Goal: Find specific page/section: Find specific page/section

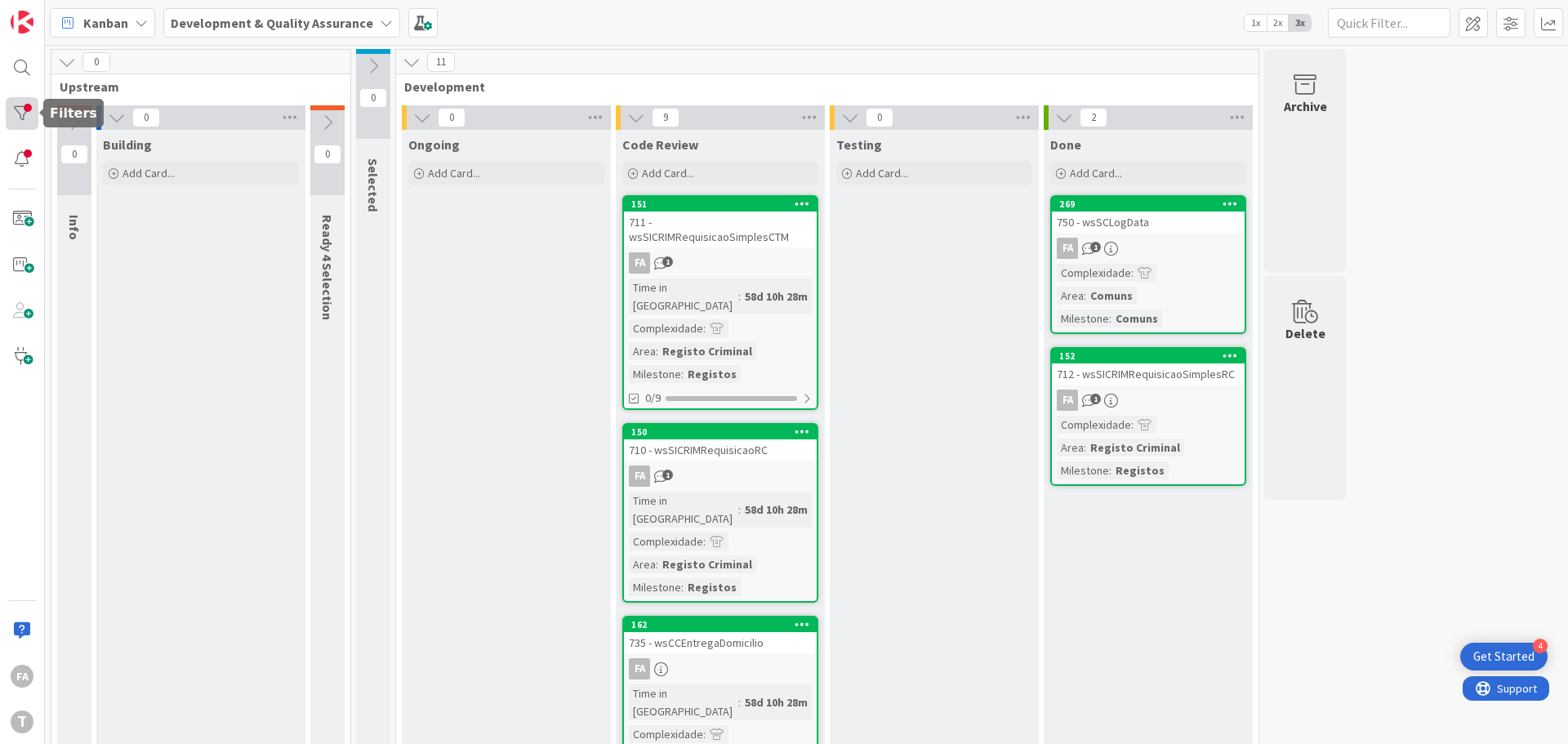
click at [20, 103] on div at bounding box center [21, 114] width 33 height 33
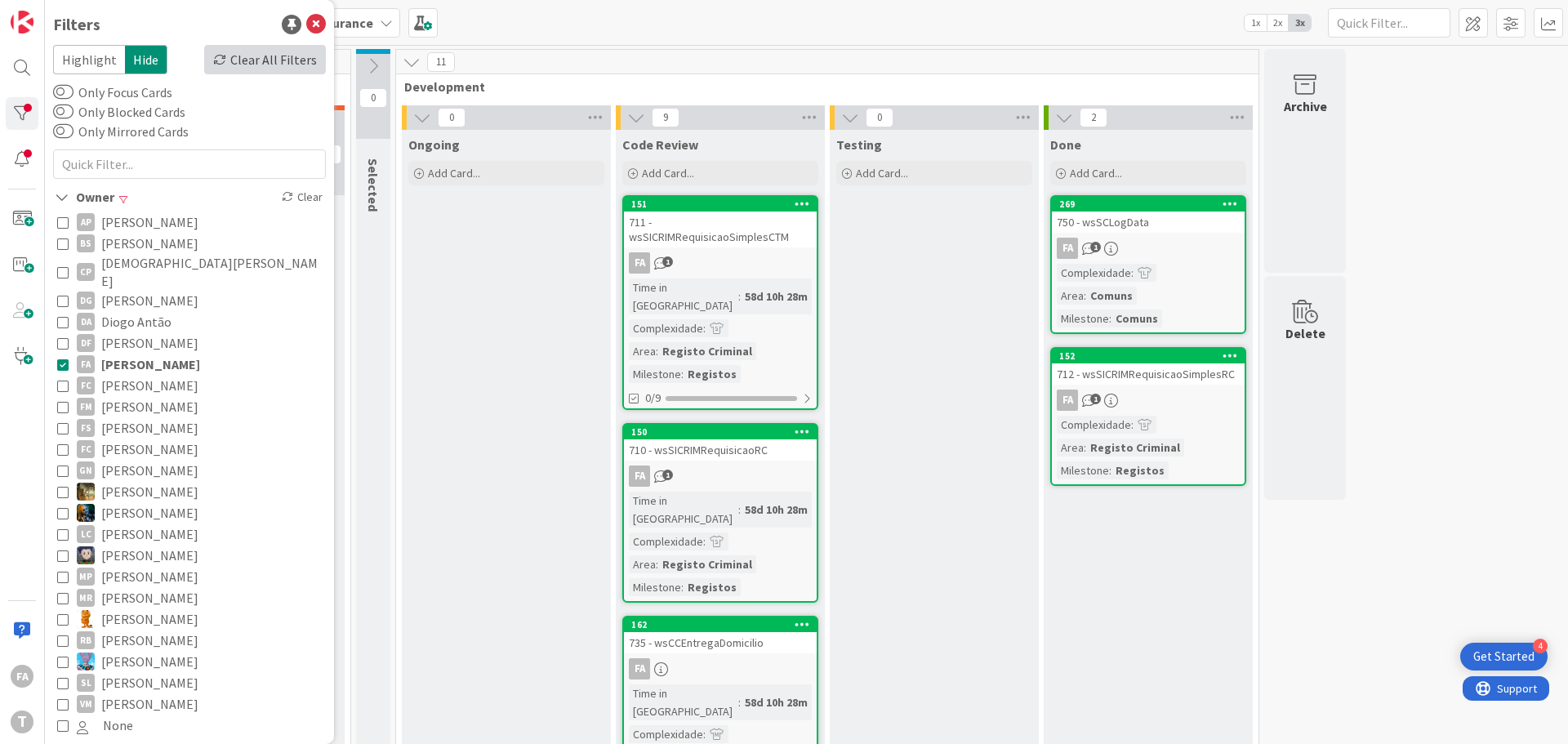
click at [252, 60] on div "Clear All Filters" at bounding box center [265, 59] width 122 height 30
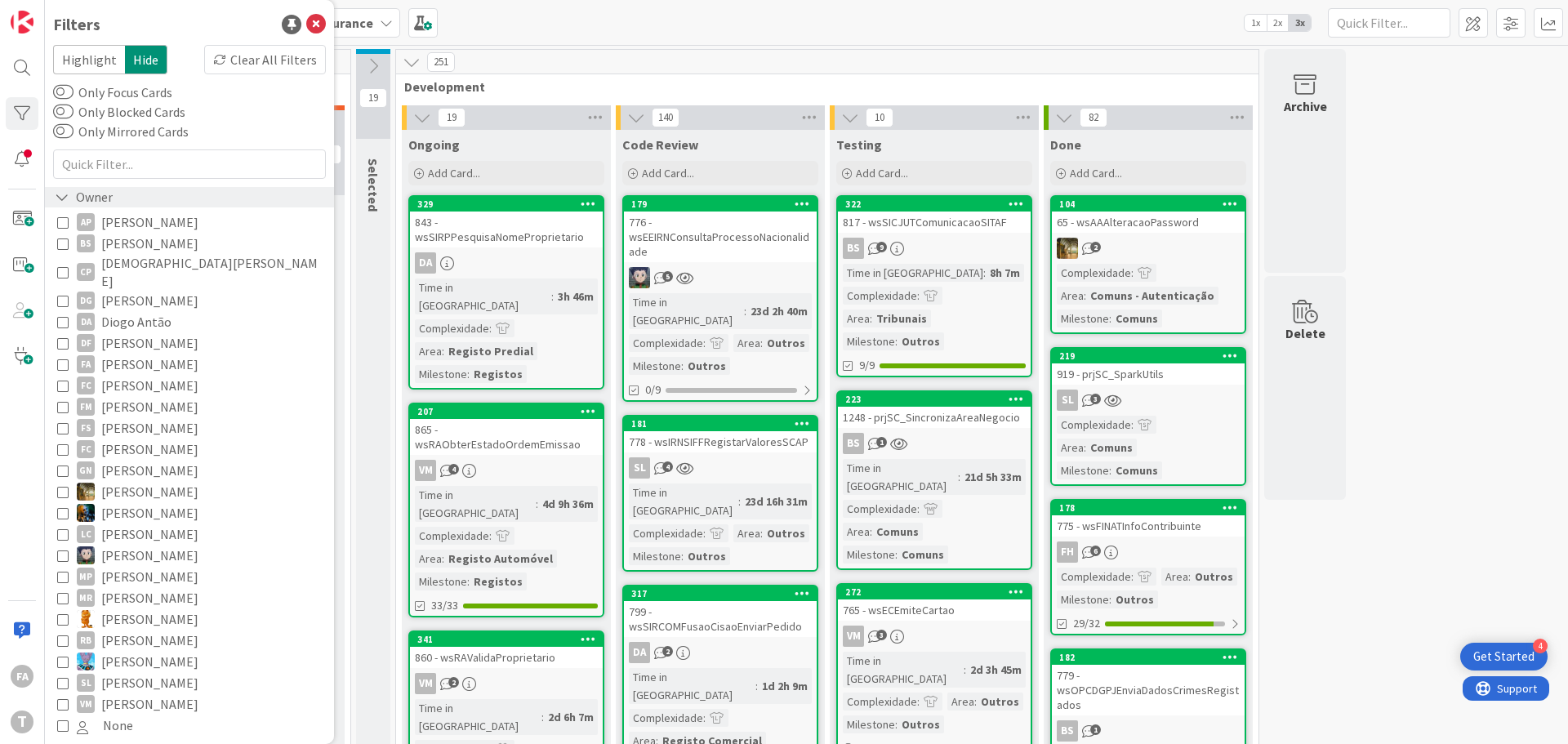
click at [97, 194] on div "Owner" at bounding box center [83, 197] width 62 height 21
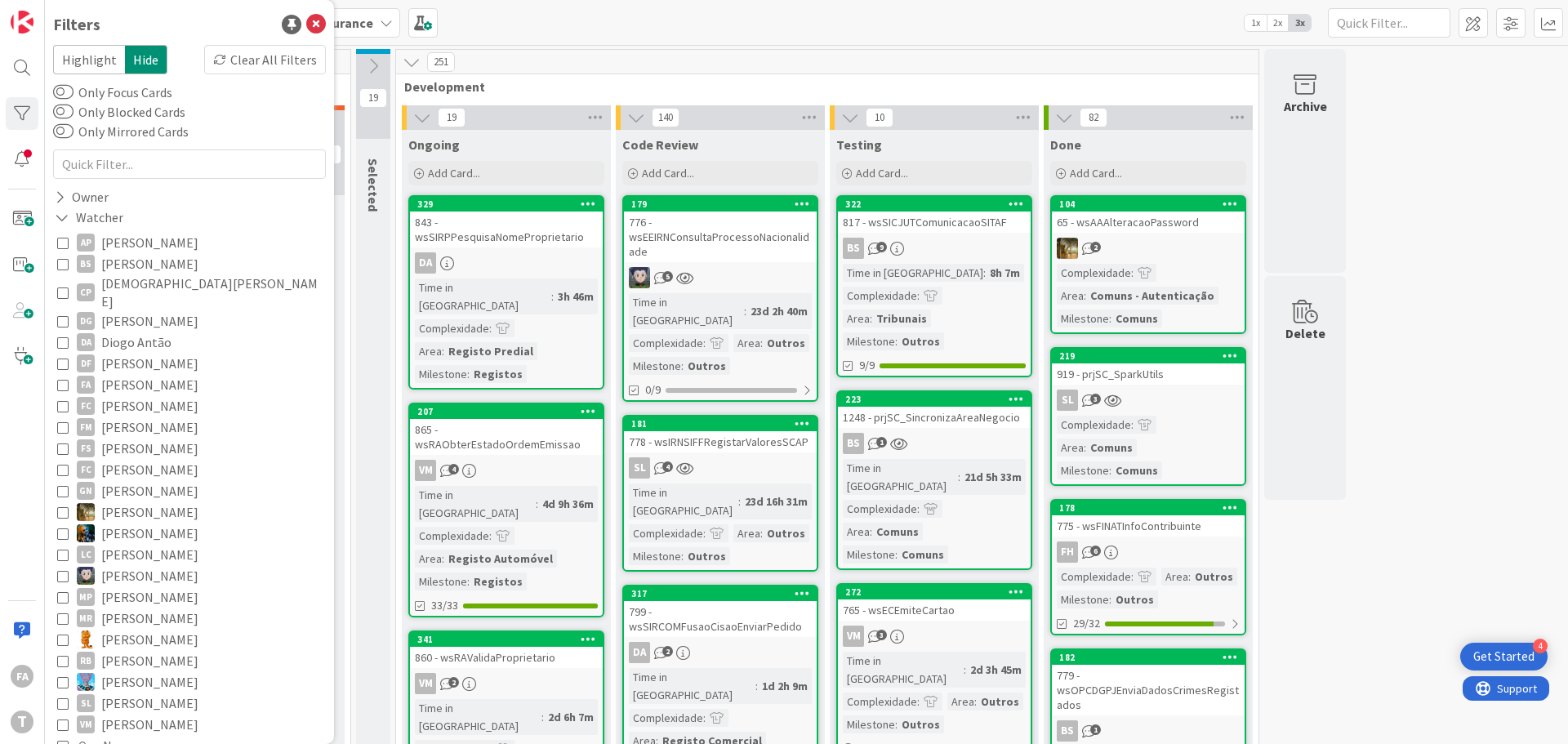
click at [156, 374] on span "[PERSON_NAME]" at bounding box center [149, 385] width 97 height 21
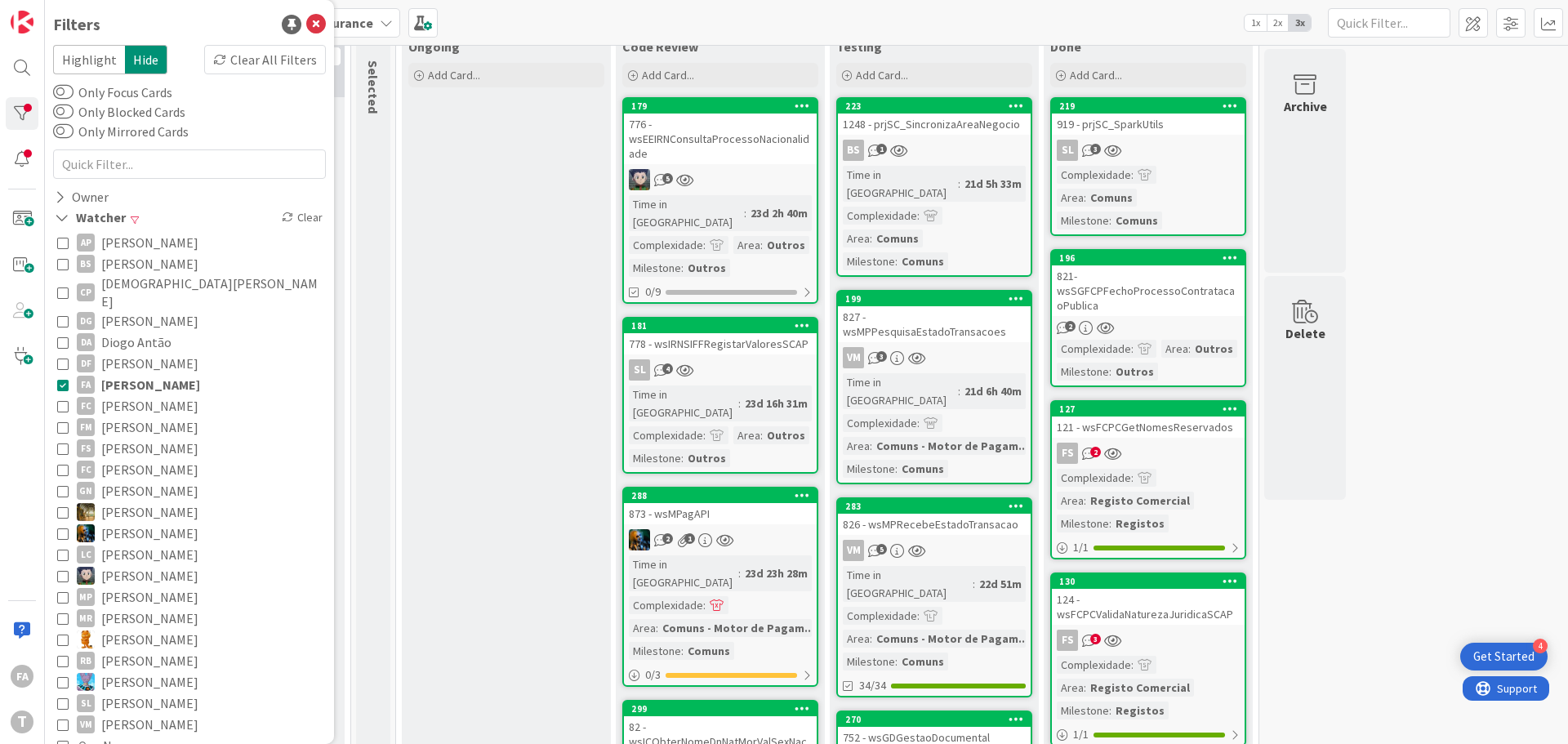
scroll to position [81, 0]
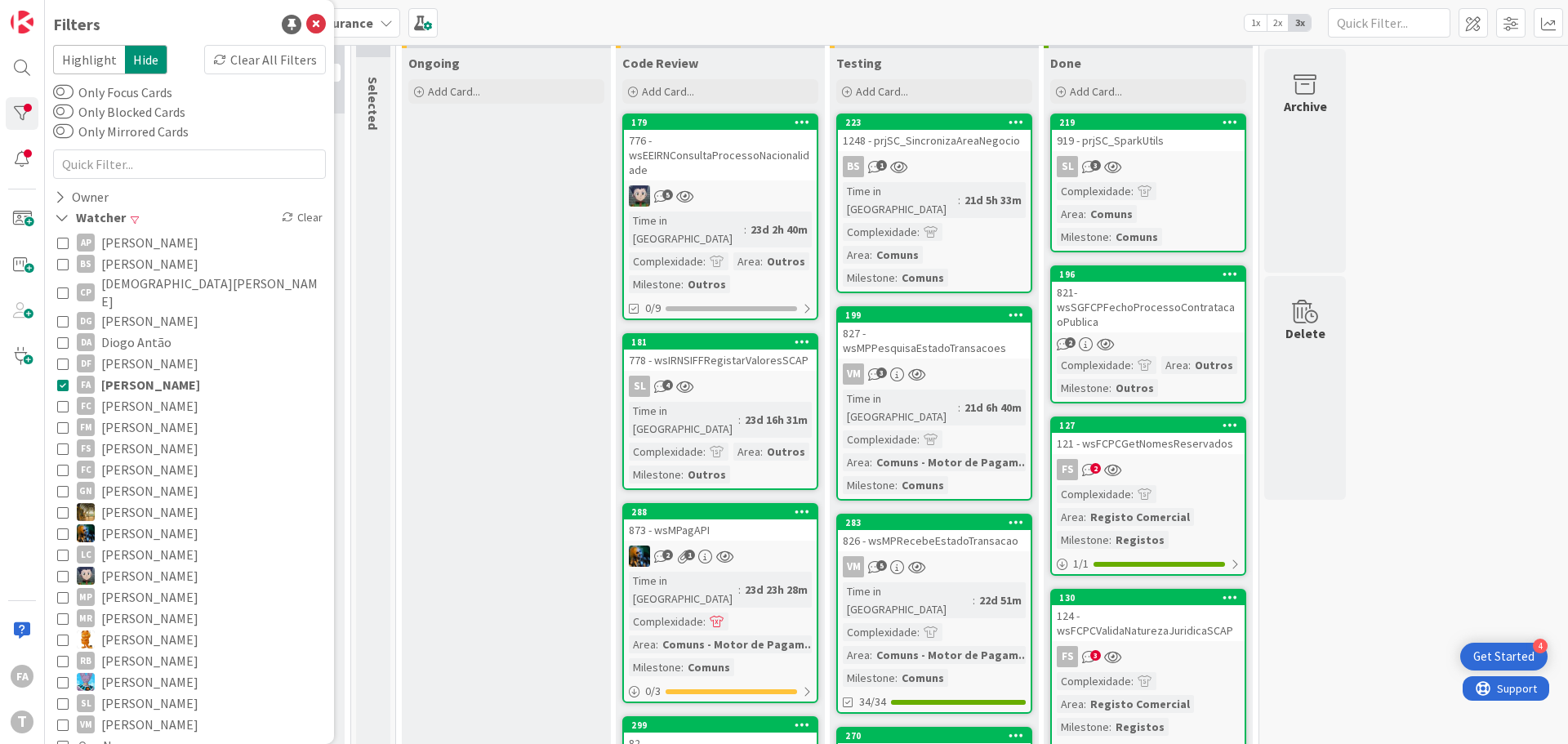
click at [758, 350] on div "778 - wsIRNSIFFRegistarValoresSCAP" at bounding box center [721, 360] width 193 height 21
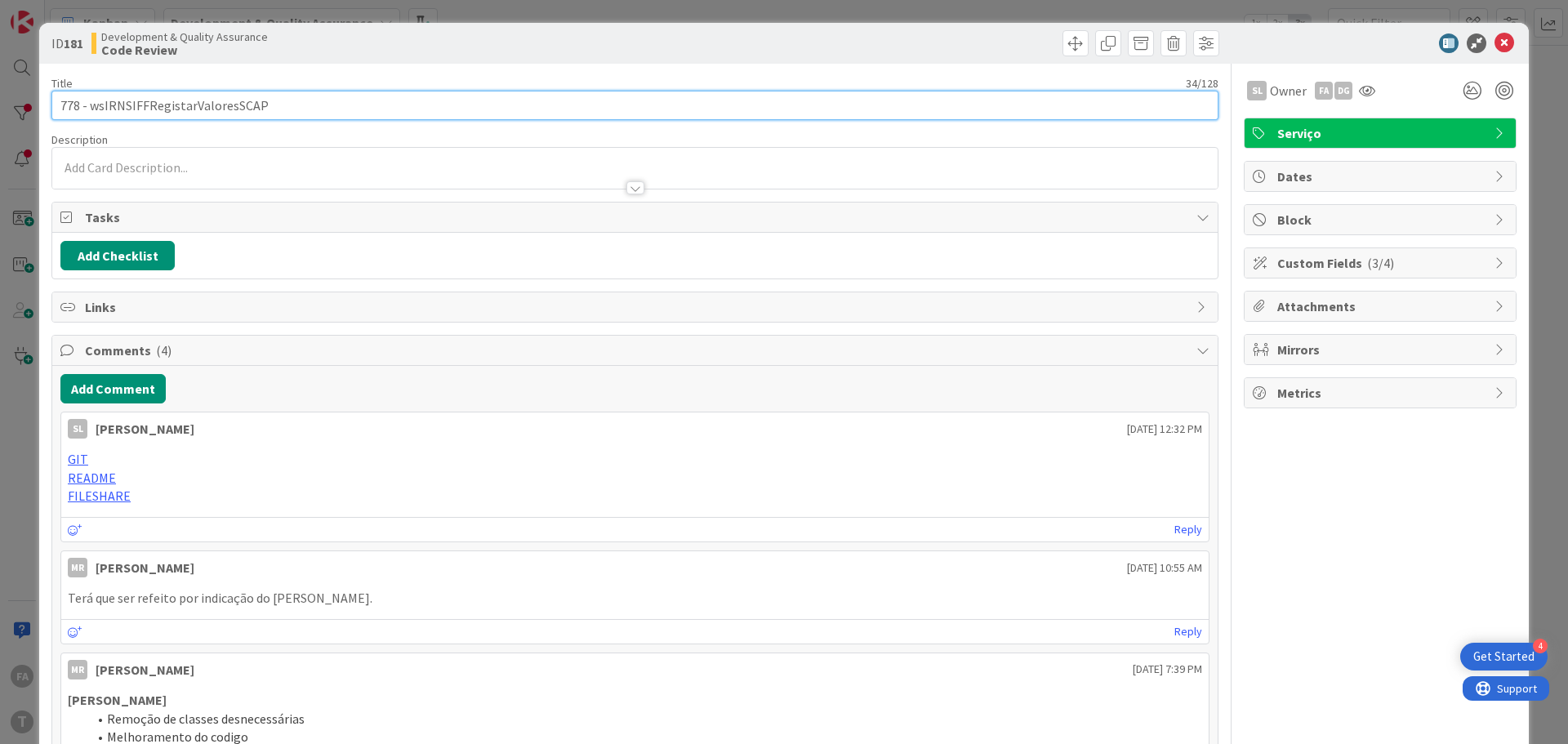
click at [152, 105] on input "778 - wsIRNSIFFRegistarValoresSCAP" at bounding box center [636, 105] width 1168 height 30
click at [222, 109] on input "778 - wsIRNSIFFRegistarValoresSCAP" at bounding box center [636, 105] width 1168 height 30
type input "778 - wsIRNSIFFRegistarValoresSCAP"
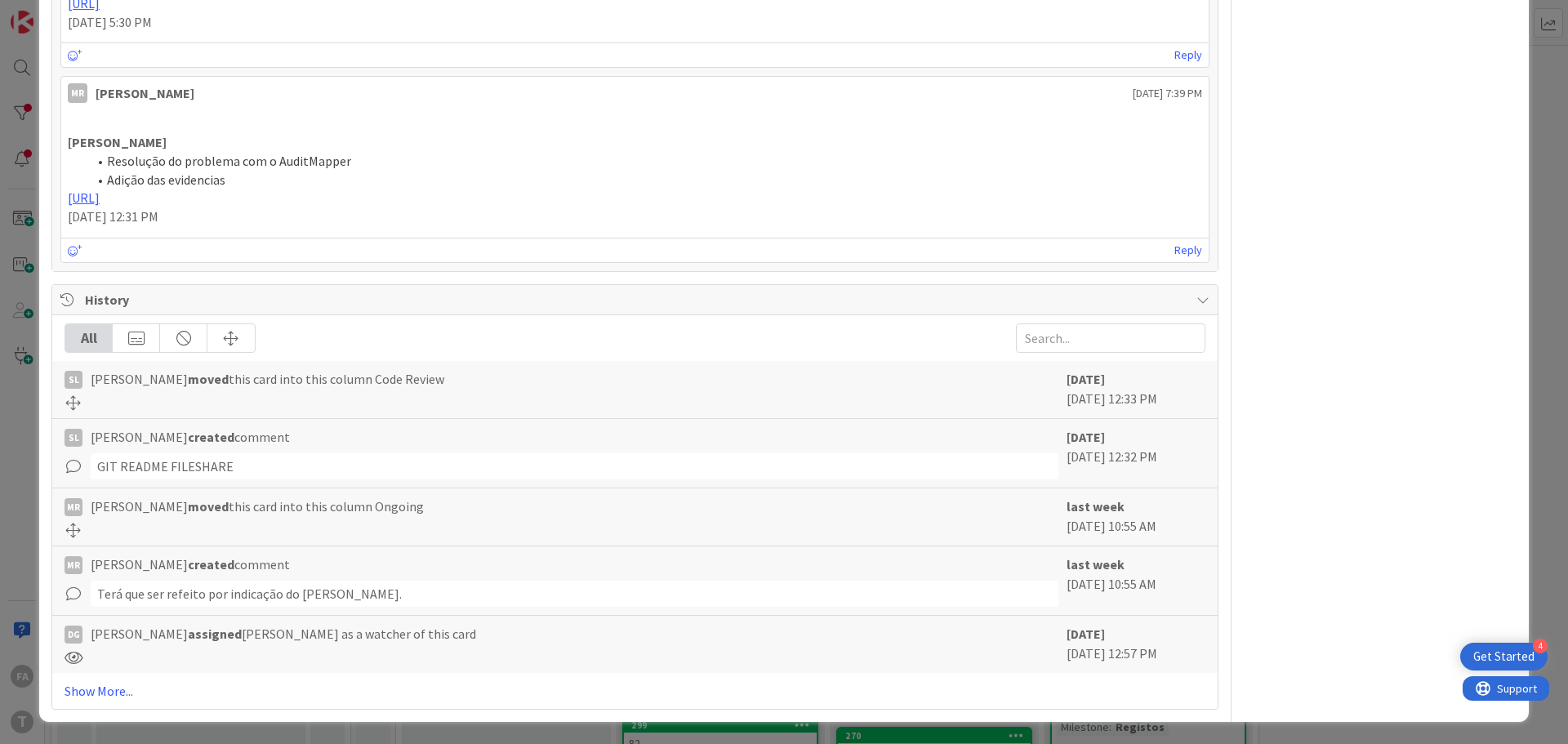
scroll to position [753, 0]
click at [81, 686] on link "Show More..." at bounding box center [635, 690] width 1141 height 20
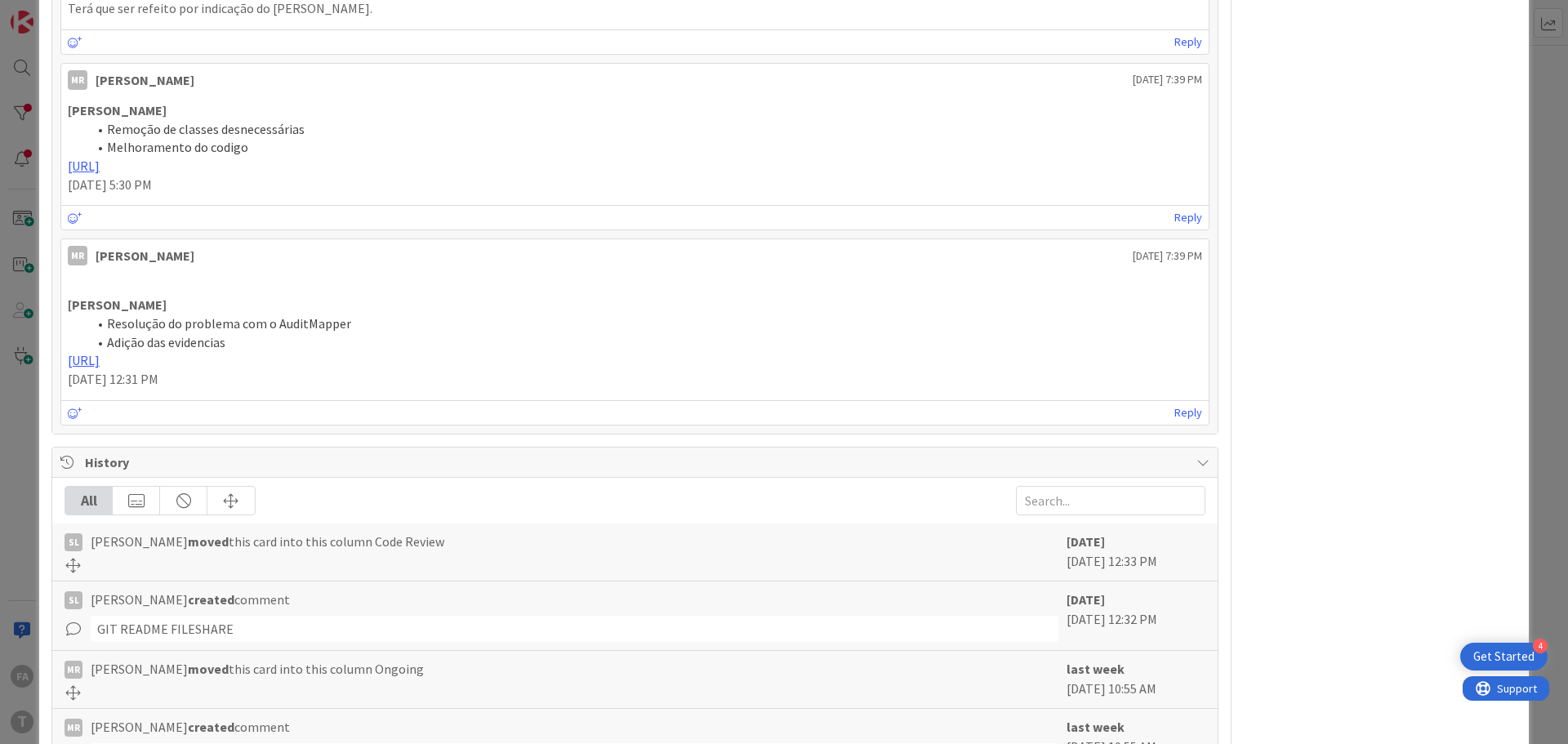
scroll to position [835, 0]
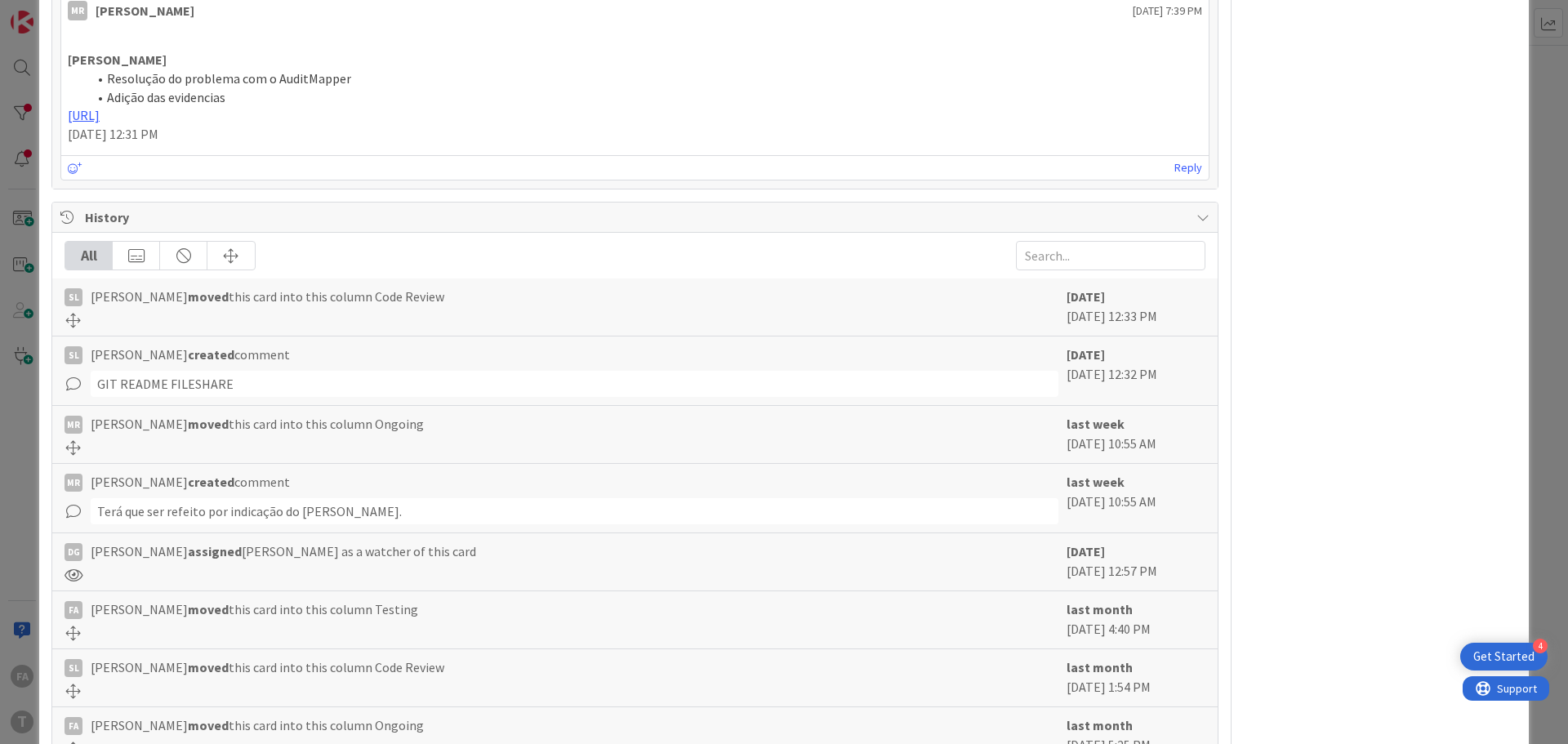
click at [1543, 89] on div "ID 181 Development & Quality Assurance Code Review Title 34 / 128 778 - wsIRNSI…" at bounding box center [784, 372] width 1568 height 744
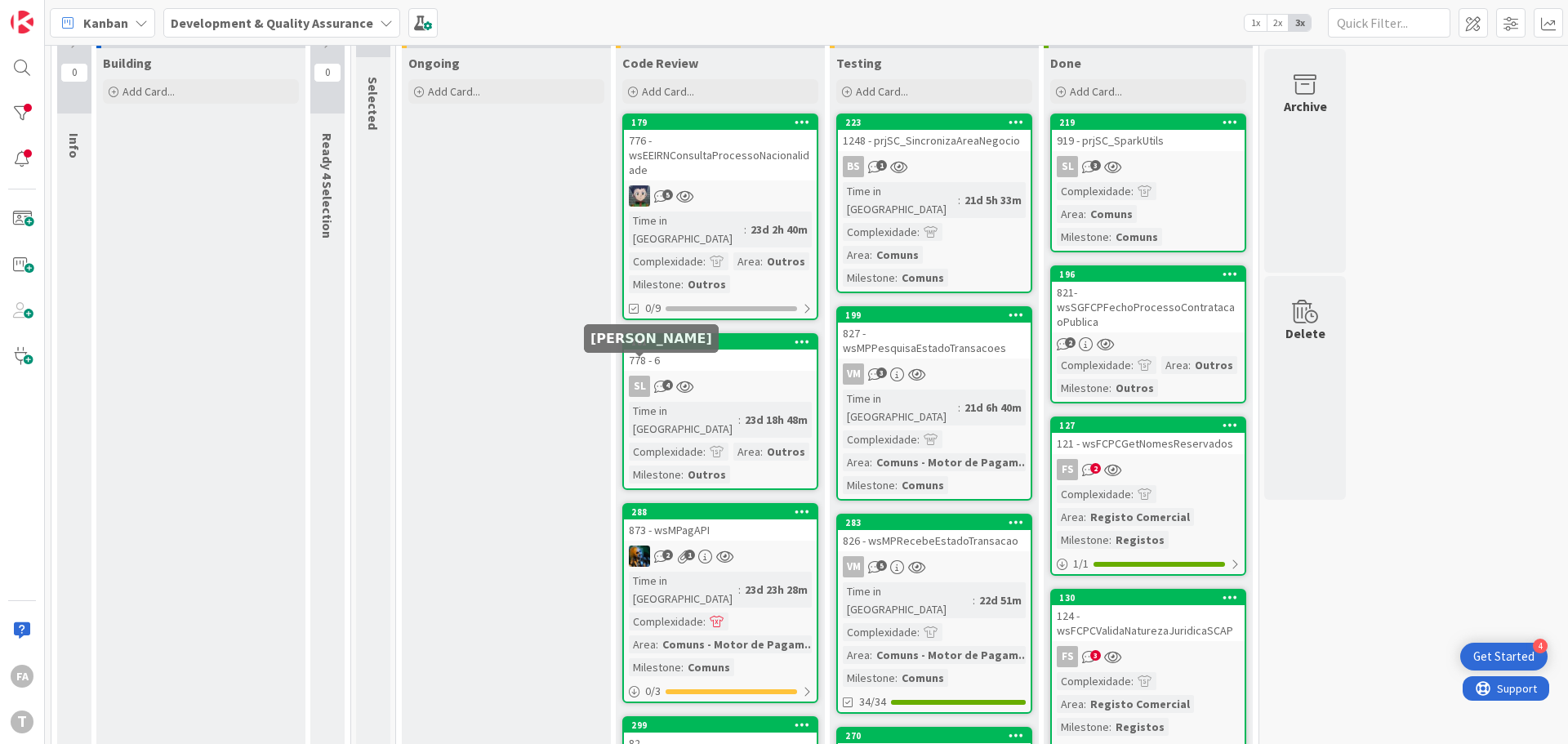
click at [677, 350] on div "778 - 6" at bounding box center [721, 360] width 193 height 21
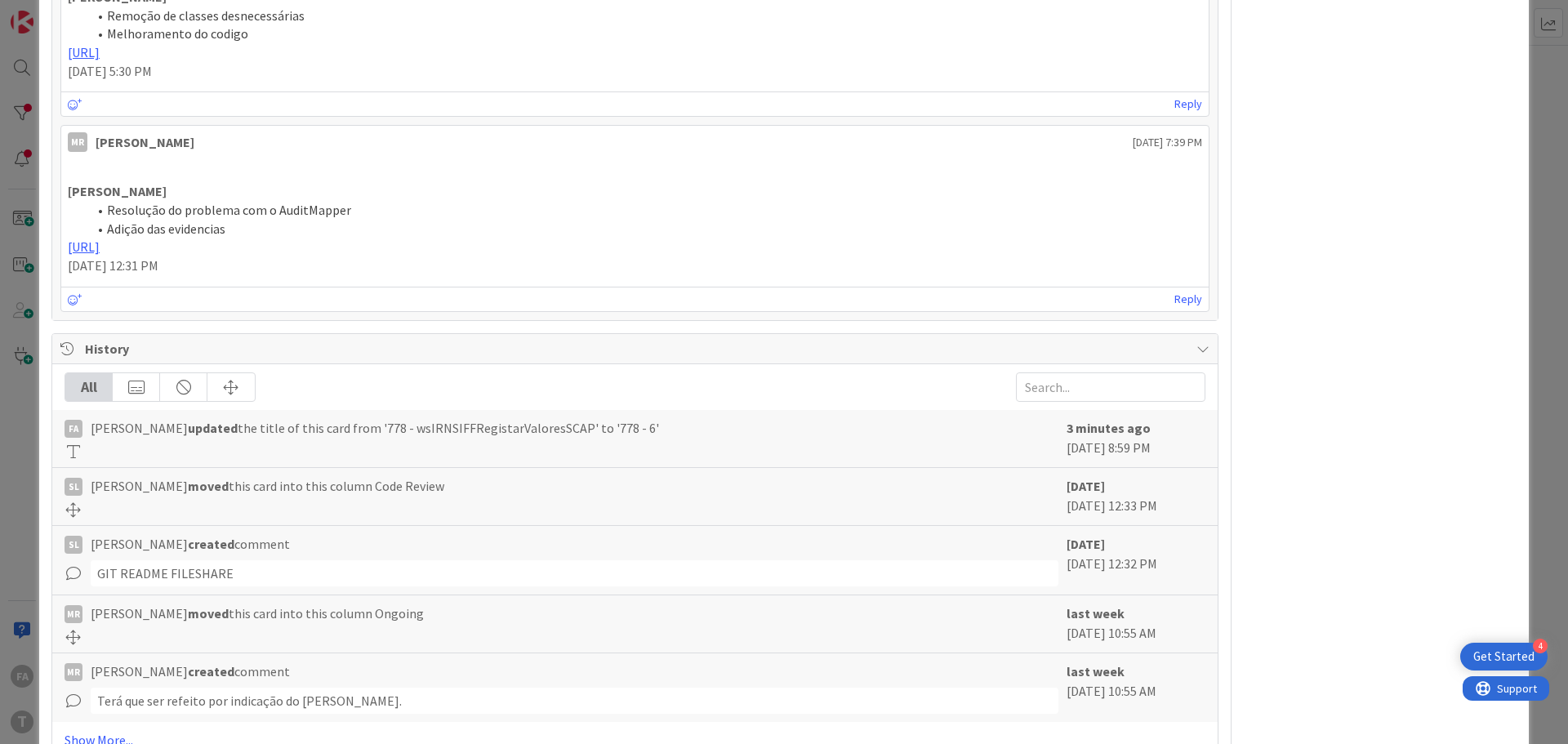
scroll to position [753, 0]
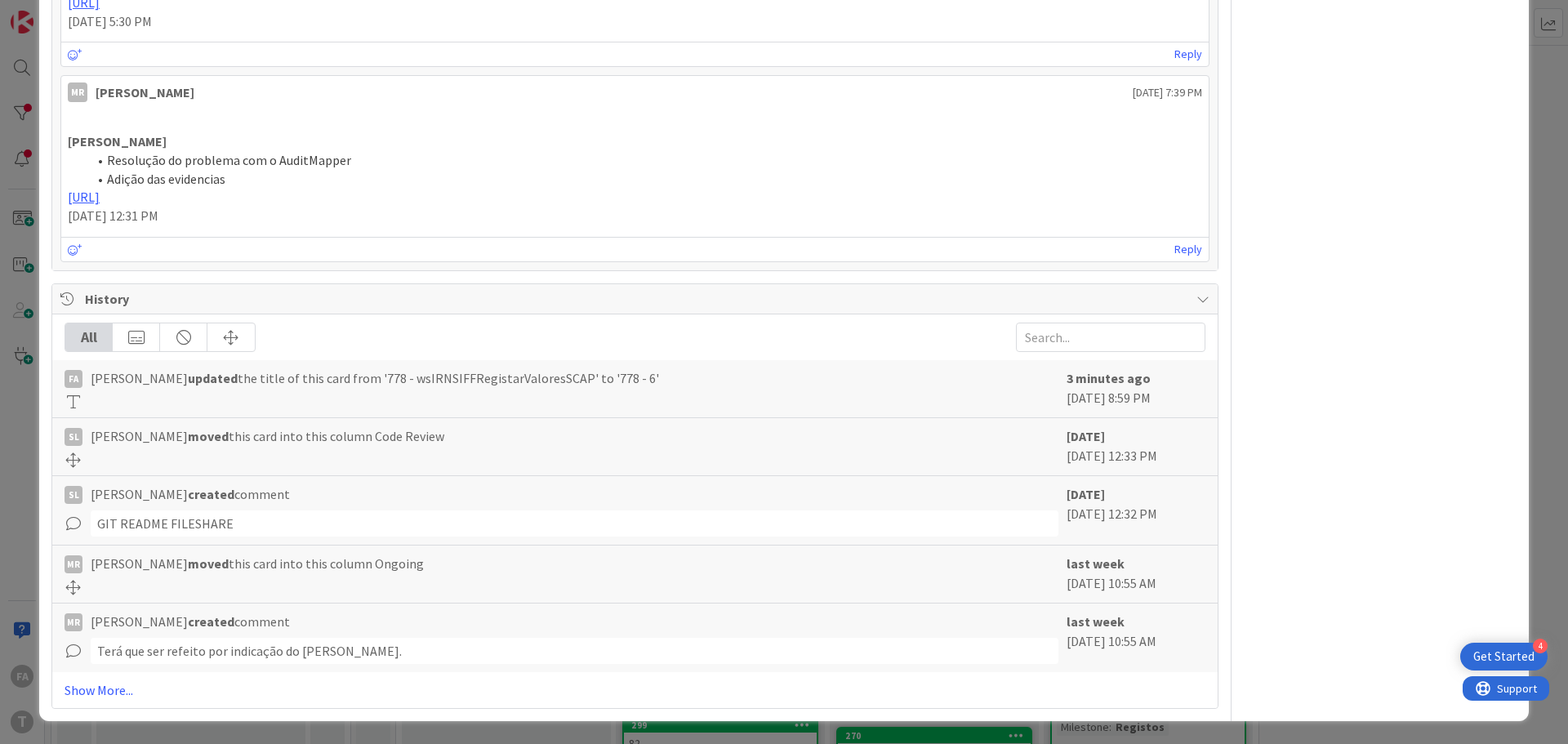
click at [502, 374] on span "[PERSON_NAME] updated the title of this card from '778 - wsIRNSIFFRegistarValor…" at bounding box center [375, 378] width 569 height 20
copy span "wsIRNSIFFRegistarValoresSCAP"
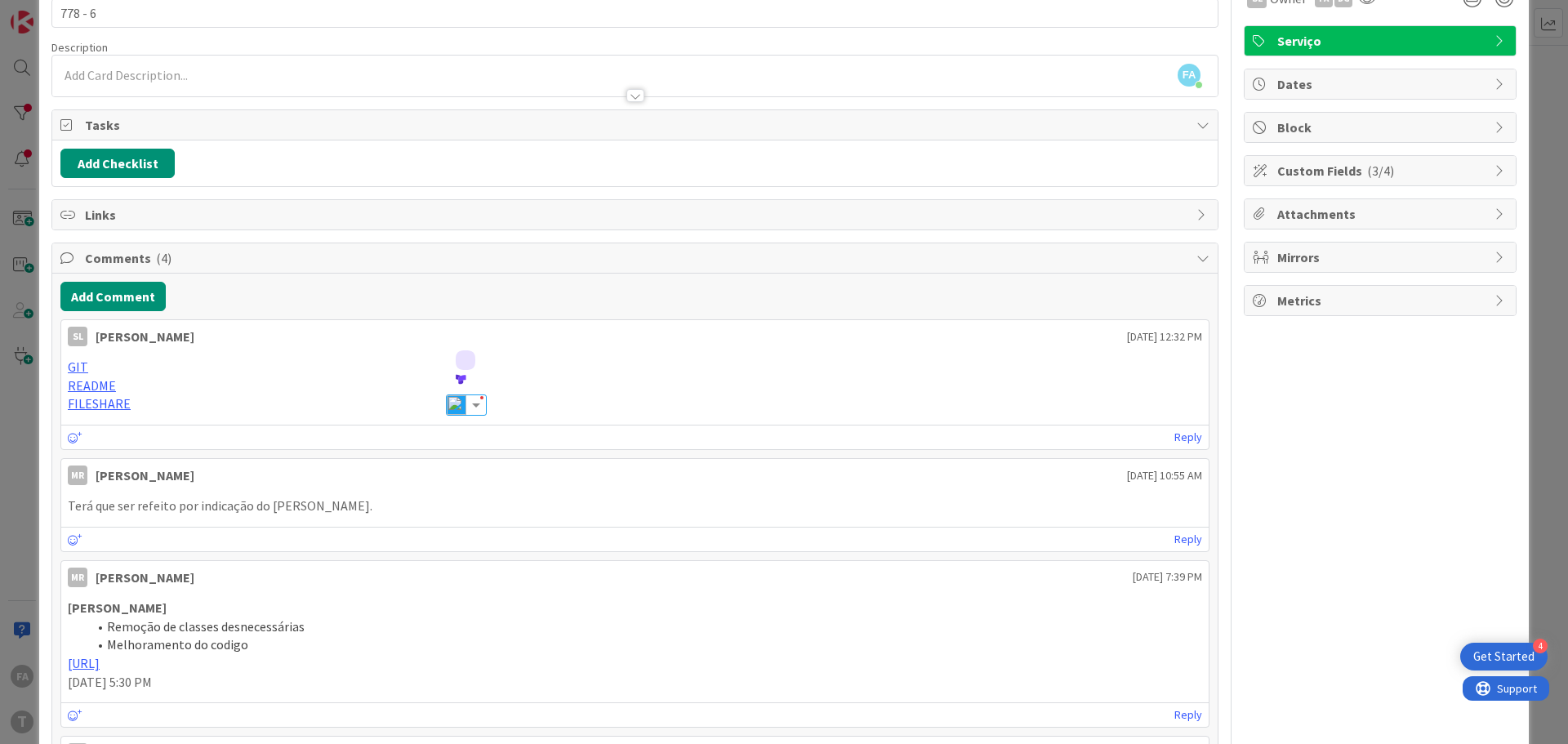
scroll to position [0, 0]
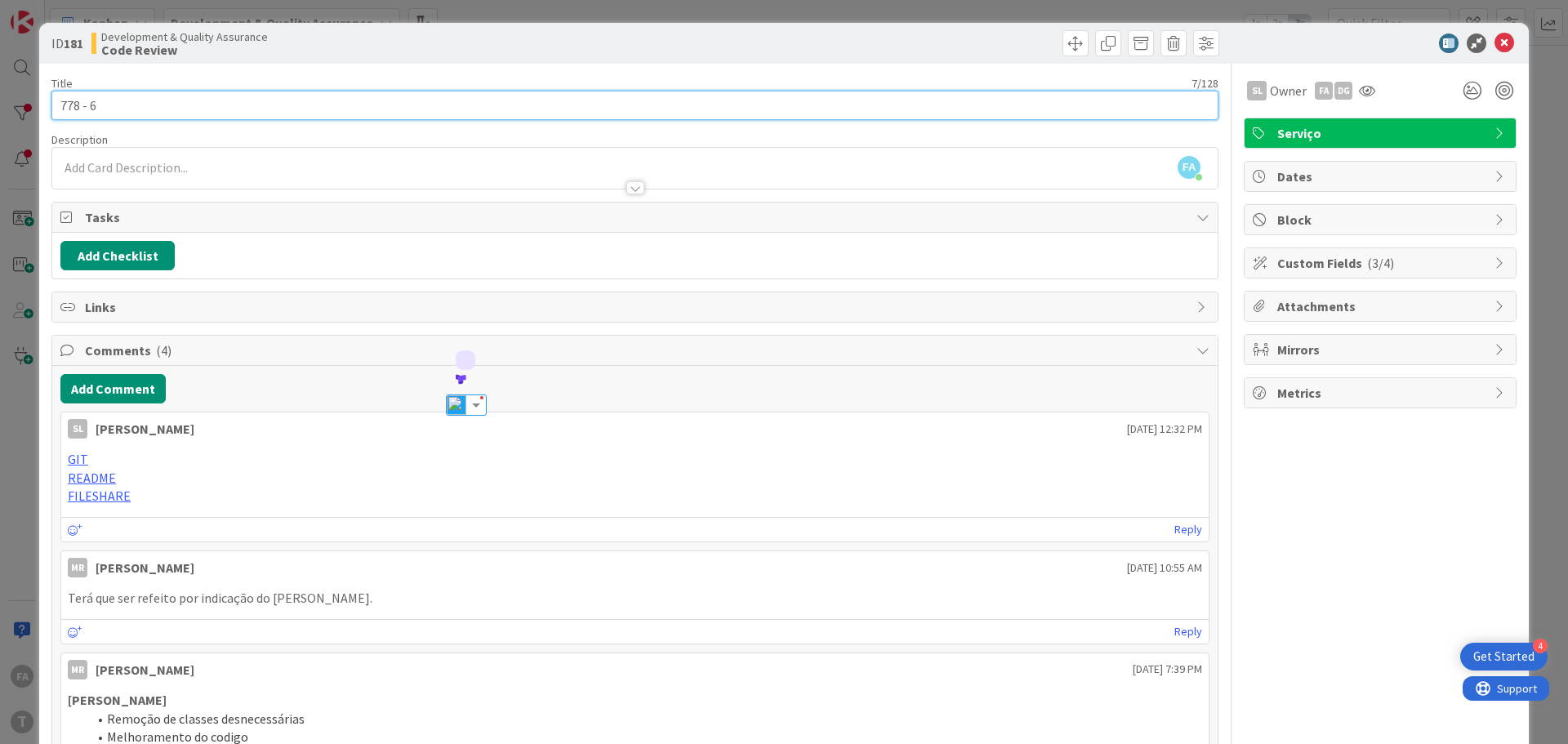
click at [116, 104] on input "778 - 6" at bounding box center [636, 105] width 1168 height 30
paste input "wsIRNSIFFRegistarValoresSCAP"
type input "778 - wsIRNSIFFRegistarValoresSCAP"
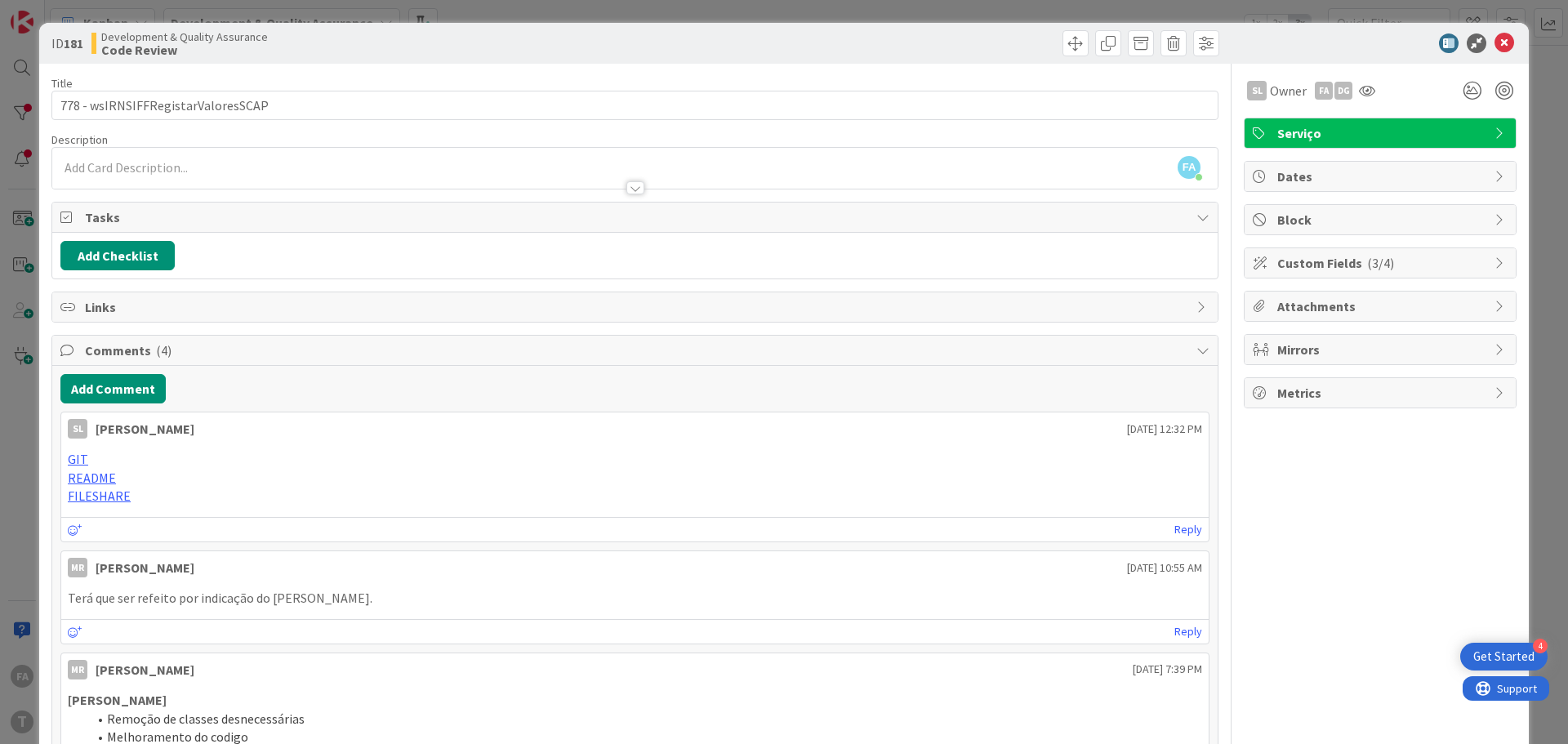
click at [195, 136] on div "Description" at bounding box center [636, 140] width 1168 height 14
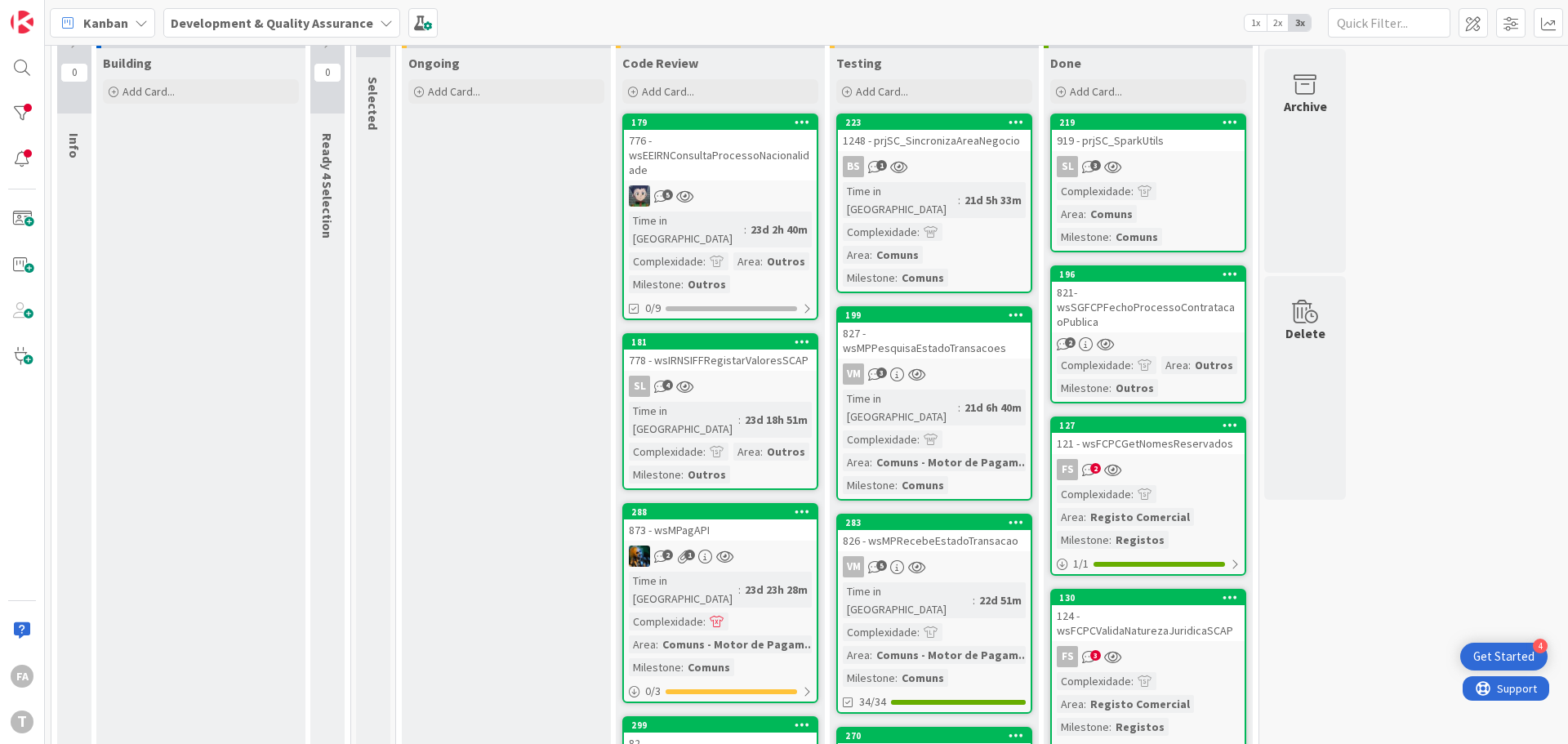
click at [796, 350] on div "778 - wsIRNSIFFRegistarValoresSCAP" at bounding box center [721, 360] width 193 height 21
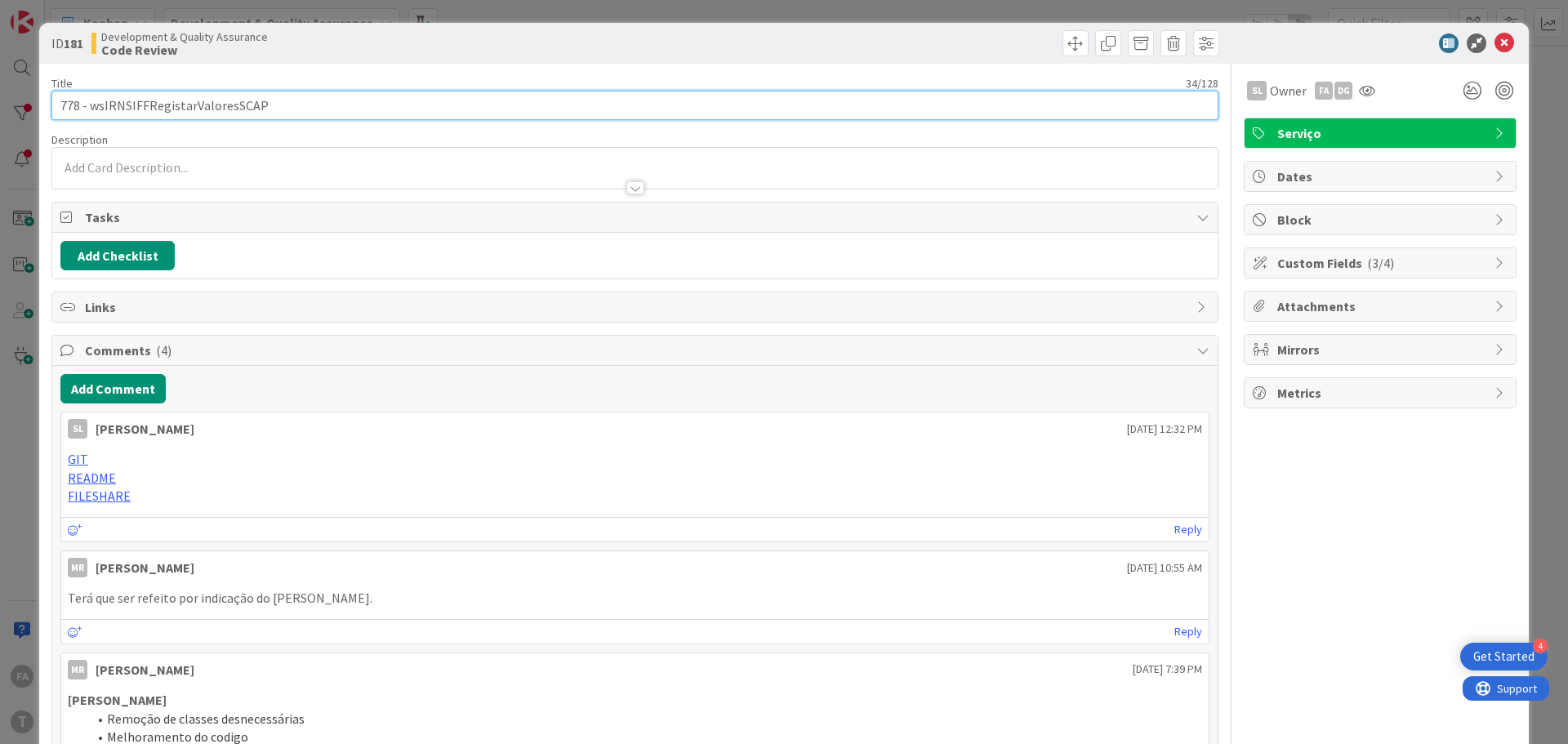
click at [151, 101] on input "778 - wsIRNSIFFRegistarValoresSCAP" at bounding box center [636, 105] width 1168 height 30
click at [215, 107] on input "778 - wsIRNSIFFRegistarValoresSCAP" at bounding box center [636, 105] width 1168 height 30
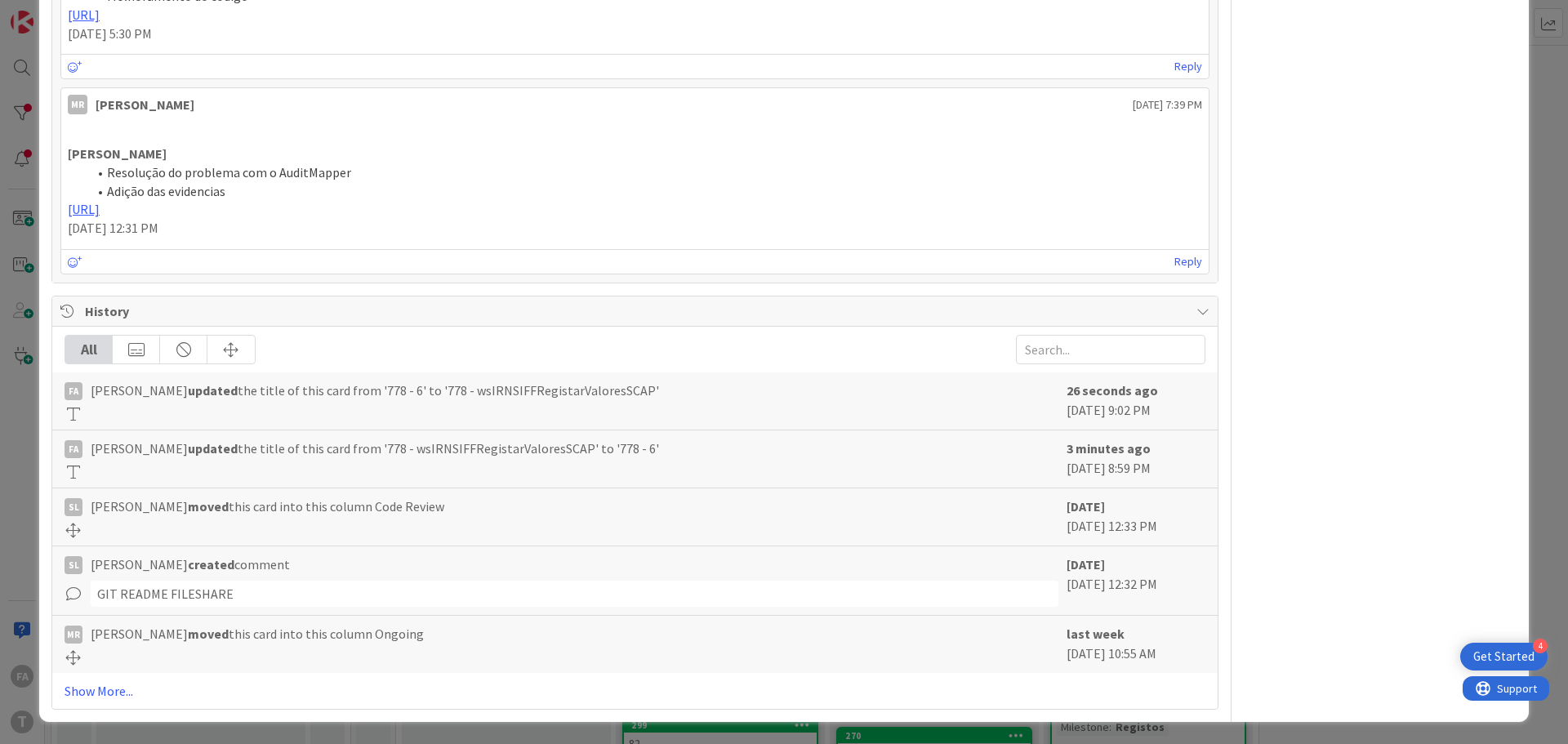
scroll to position [742, 0]
click at [112, 693] on link "Show More..." at bounding box center [635, 690] width 1141 height 20
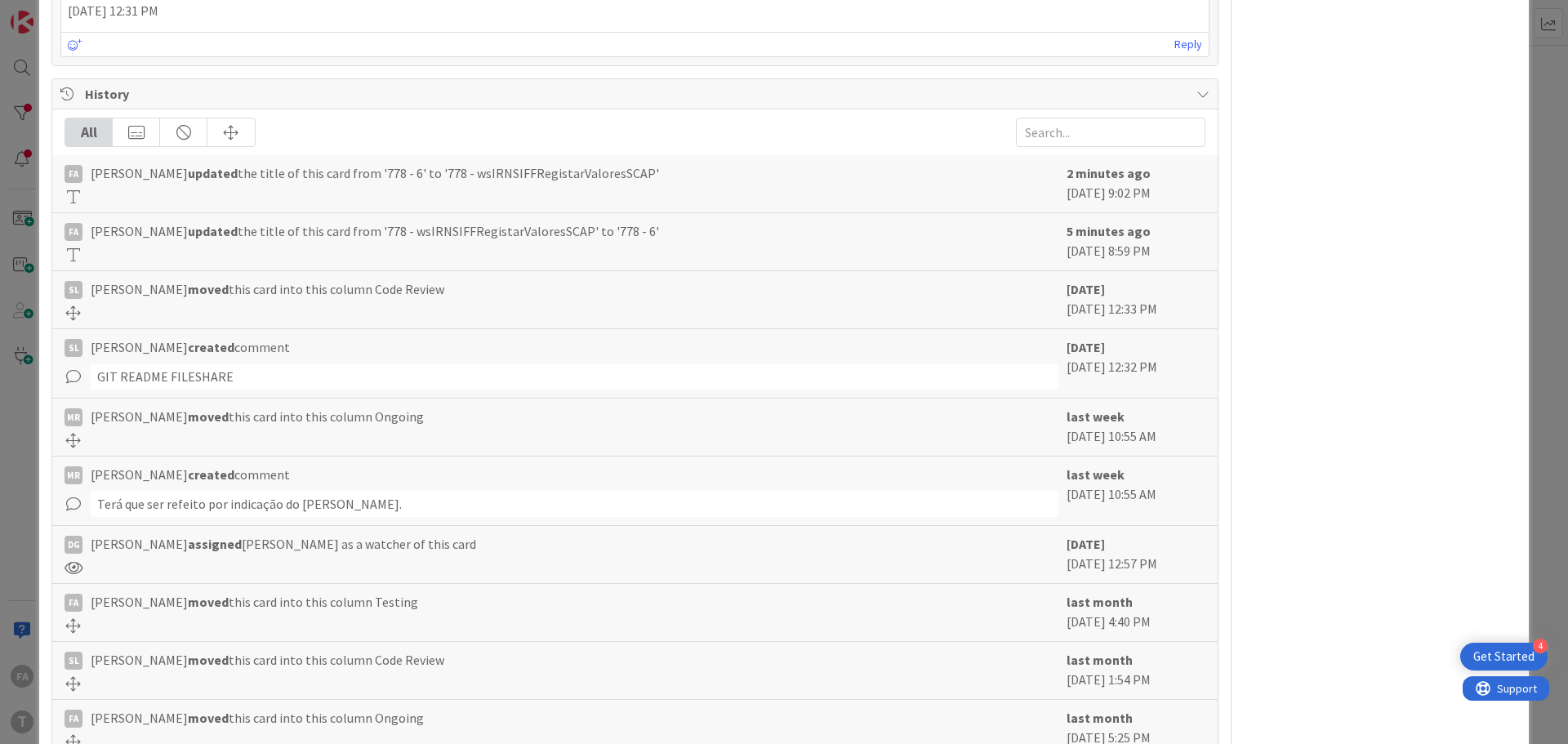
scroll to position [987, 0]
